Goal: Transaction & Acquisition: Purchase product/service

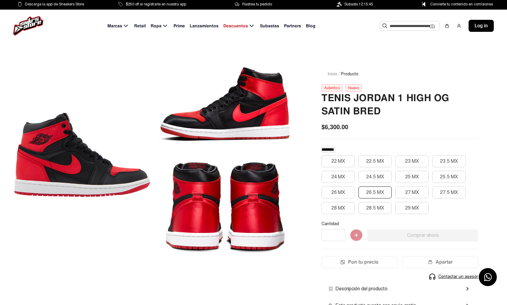
click at [377, 194] on button "26.5 MX" at bounding box center [374, 192] width 33 height 12
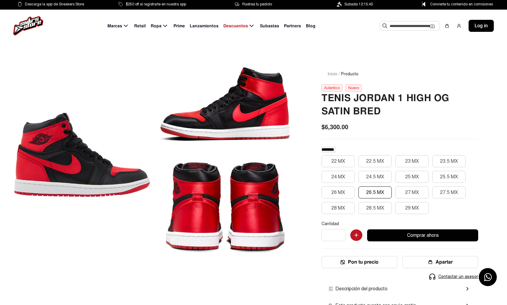
click at [381, 191] on button "26.5 MX" at bounding box center [374, 192] width 33 height 12
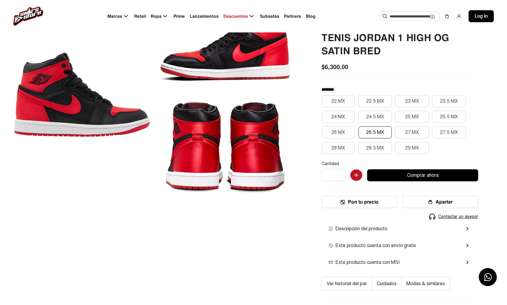
click at [116, 94] on div at bounding box center [82, 94] width 136 height 197
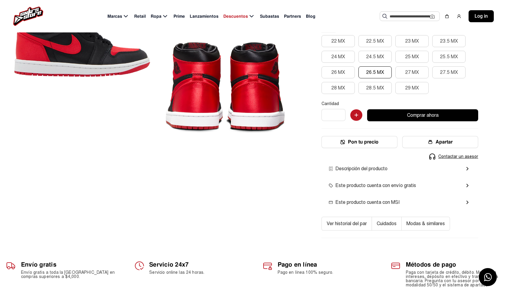
scroll to position [0, 0]
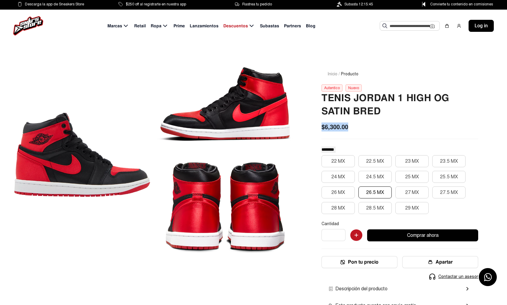
drag, startPoint x: 358, startPoint y: 129, endPoint x: 304, endPoint y: 125, distance: 54.2
click at [304, 125] on div "Inicio / Producto Autentico Nuevo Tenis Jordan 1 High Og Satin Bred $6,300.00 *…" at bounding box center [253, 203] width 507 height 323
drag, startPoint x: 260, startPoint y: 121, endPoint x: 258, endPoint y: 132, distance: 10.7
click at [260, 128] on div at bounding box center [225, 103] width 136 height 95
click at [249, 165] on div at bounding box center [225, 205] width 136 height 95
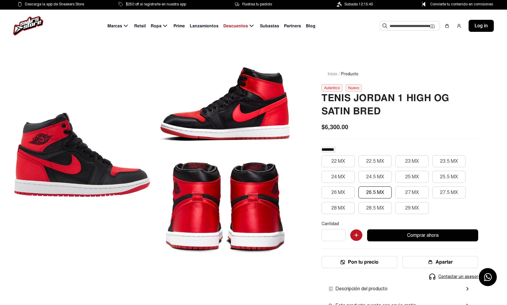
drag, startPoint x: 248, startPoint y: 124, endPoint x: 251, endPoint y: 119, distance: 5.8
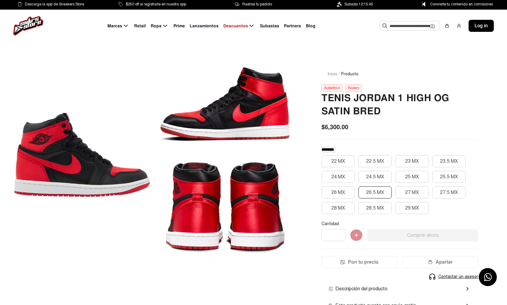
click at [372, 194] on button "26.5 MX" at bounding box center [374, 192] width 33 height 12
